Goal: Book appointment/travel/reservation

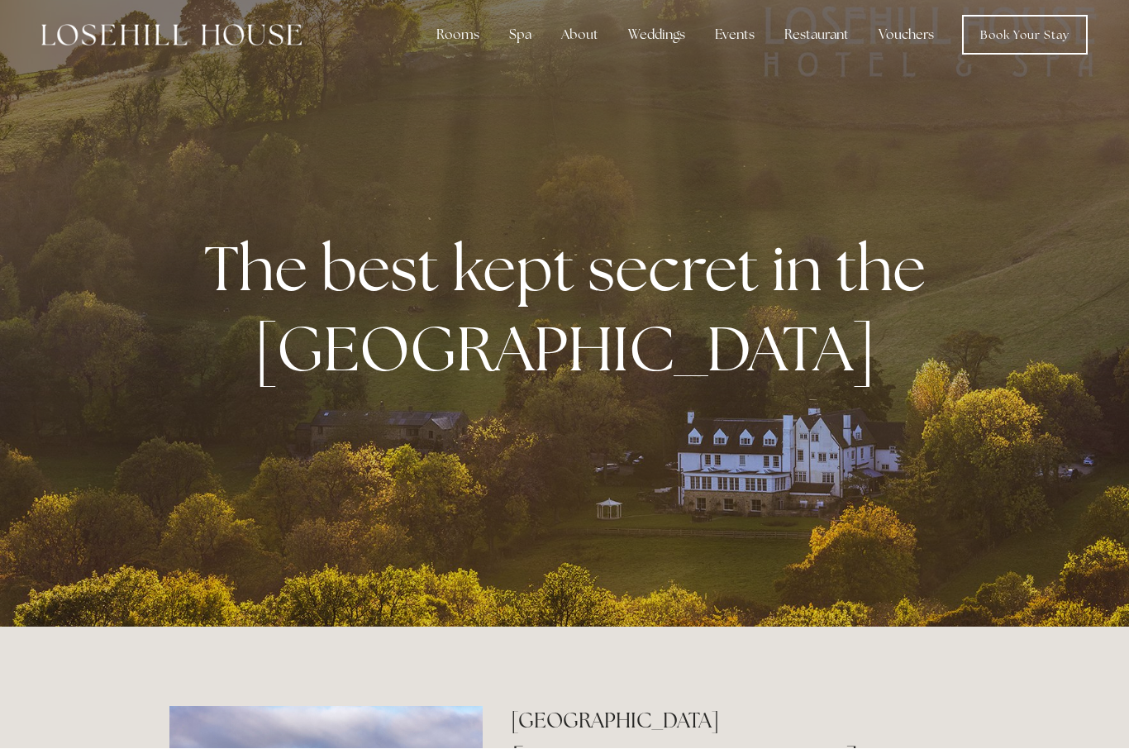
scroll to position [10, 0]
click at [521, 40] on div "Spa" at bounding box center [520, 34] width 49 height 33
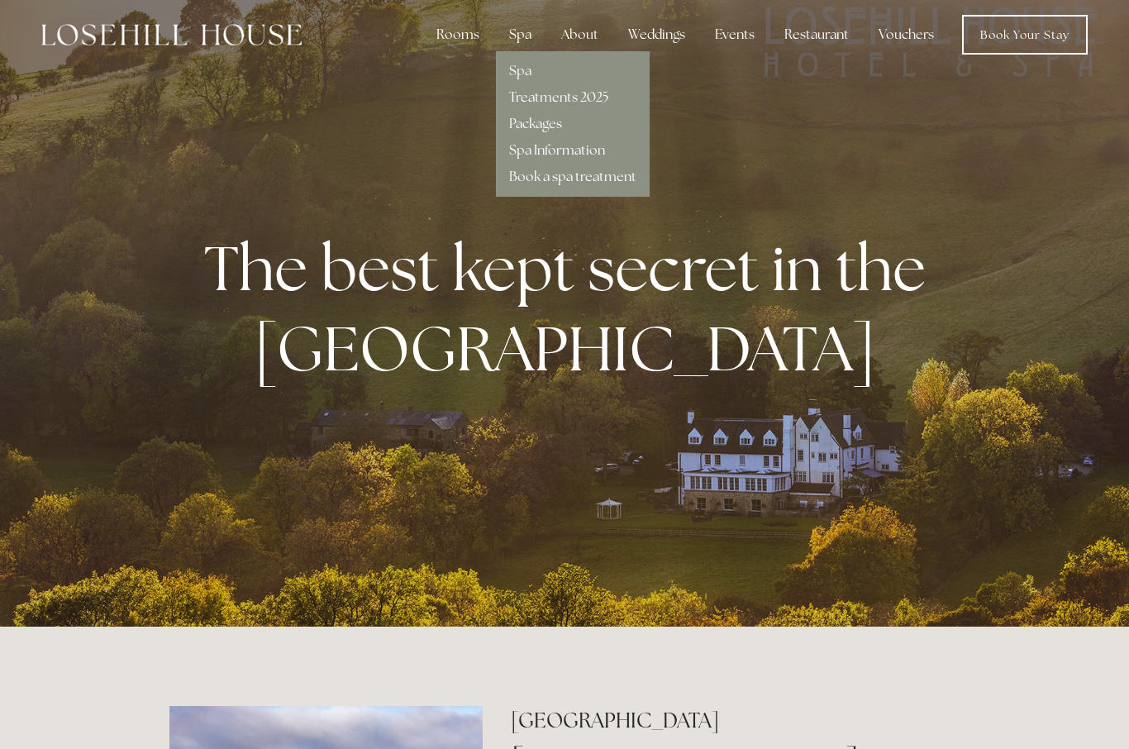
click at [454, 41] on div "Rooms" at bounding box center [457, 34] width 69 height 33
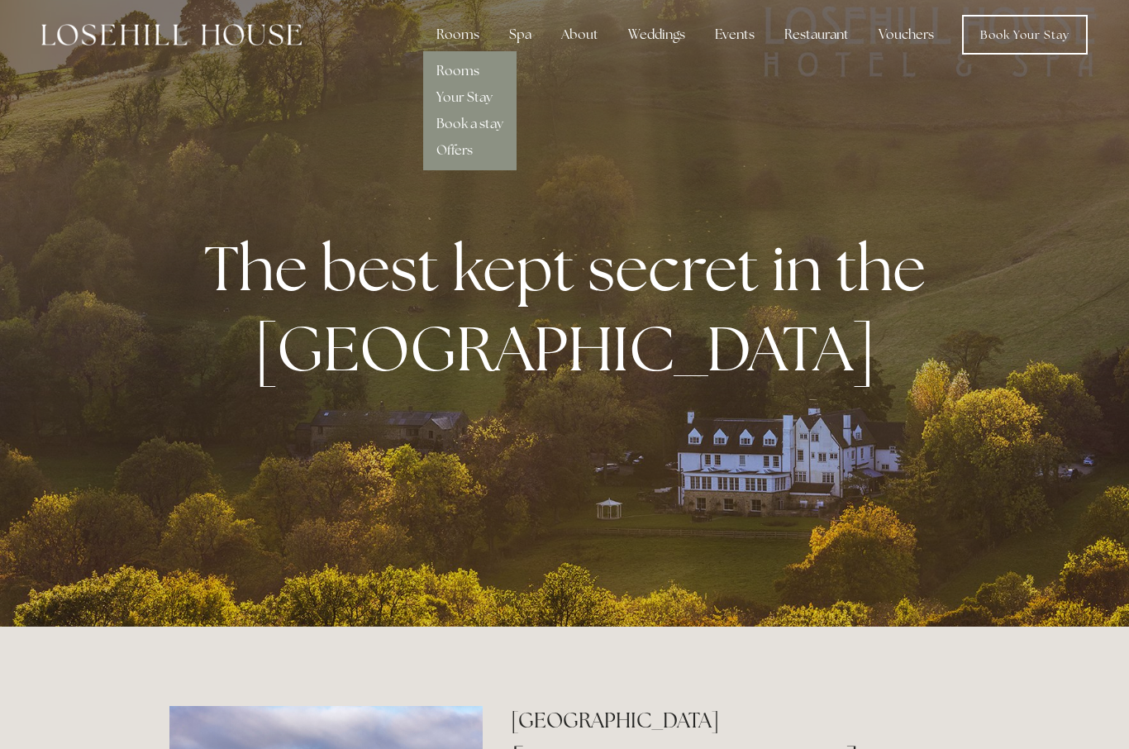
click at [462, 65] on link "Rooms" at bounding box center [457, 70] width 43 height 17
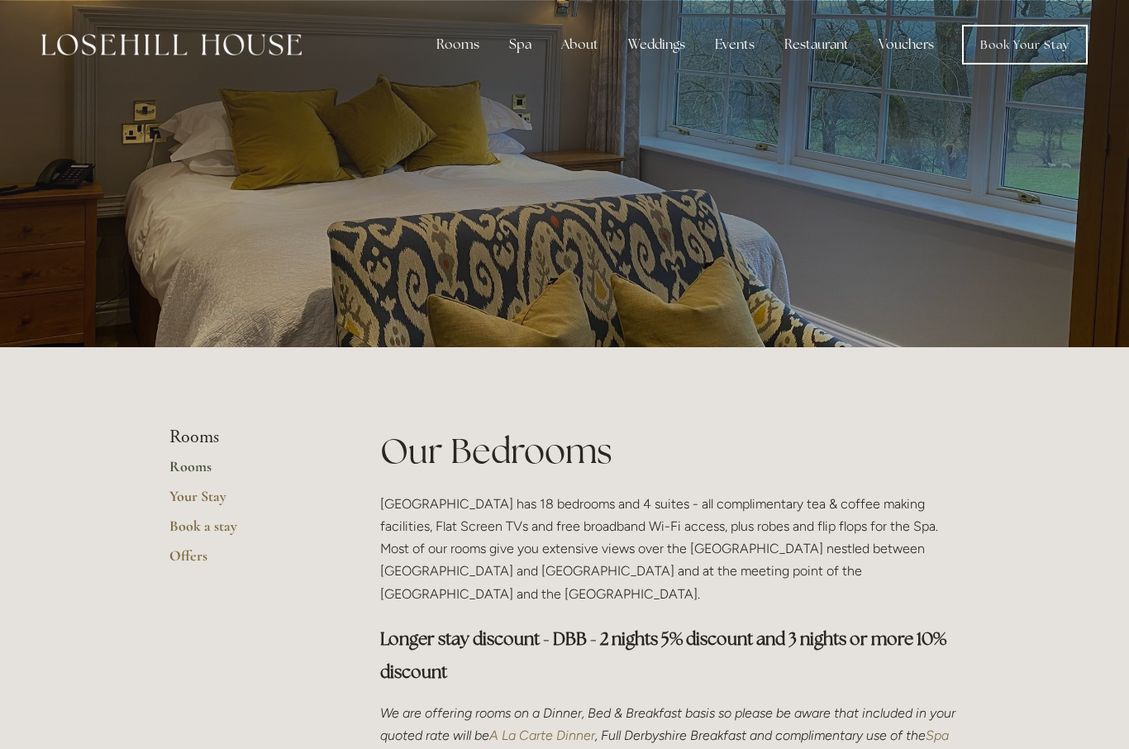
click at [518, 46] on div "Spa" at bounding box center [520, 44] width 49 height 33
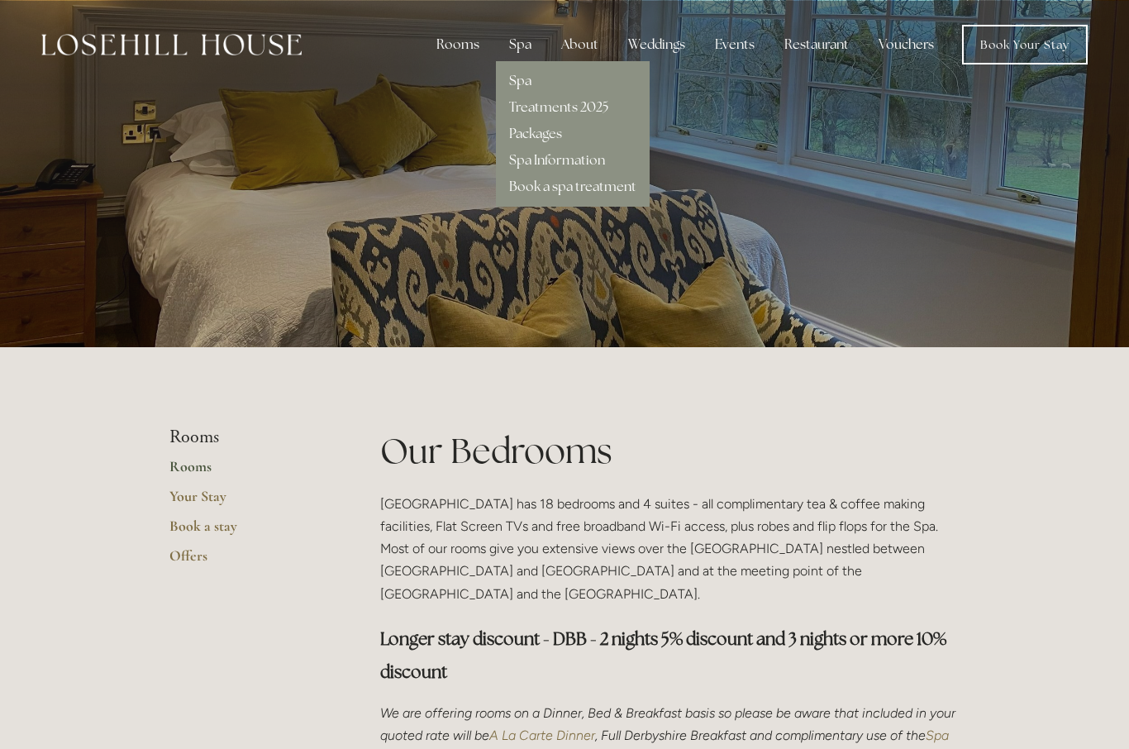
click at [512, 83] on link "Spa" at bounding box center [520, 80] width 22 height 17
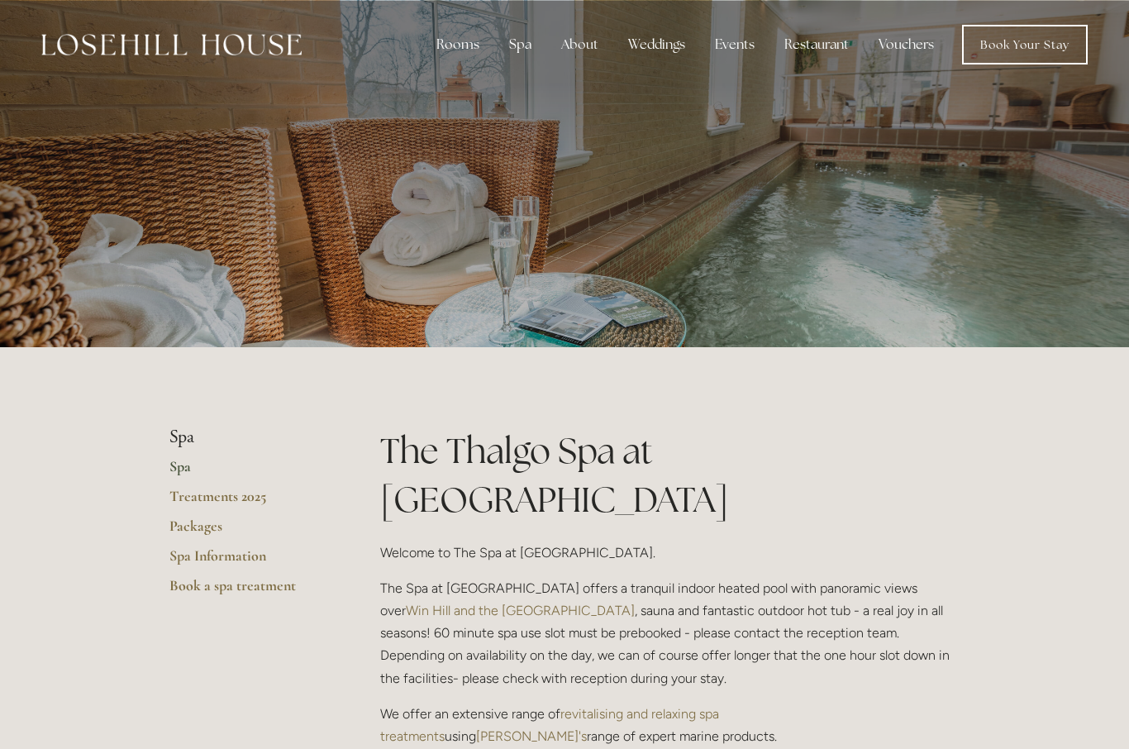
click at [465, 51] on div "Rooms" at bounding box center [457, 44] width 69 height 33
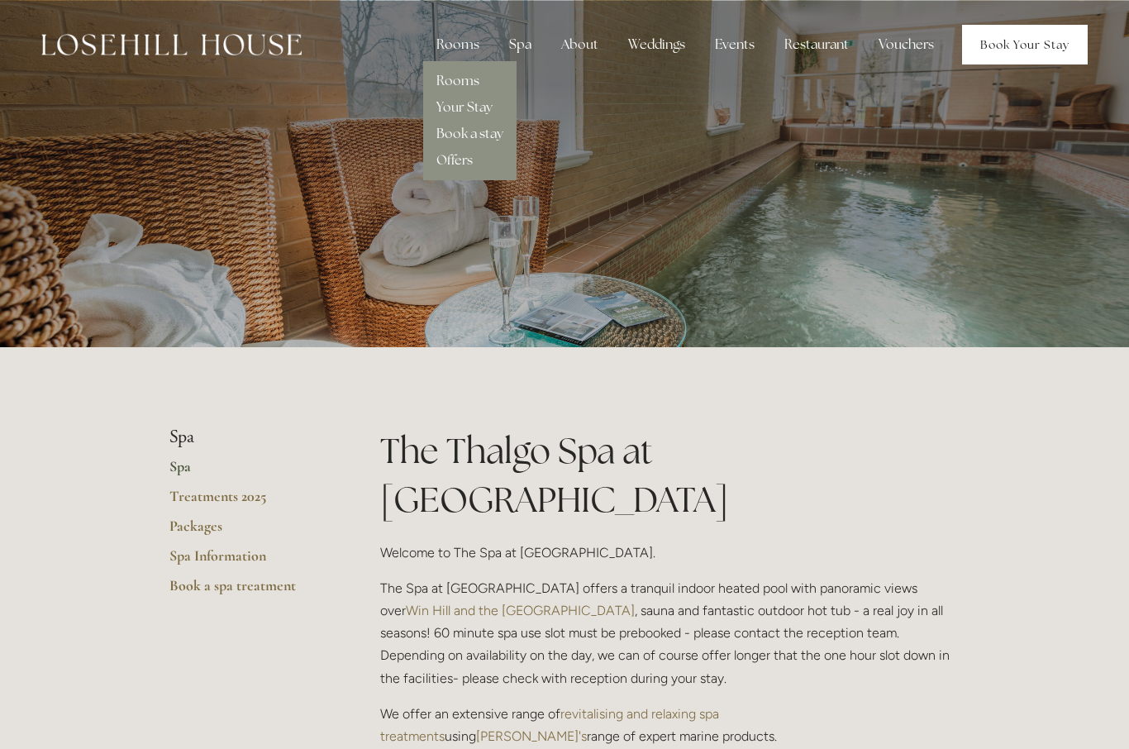
click at [1020, 61] on link "Book Your Stay" at bounding box center [1025, 45] width 126 height 40
